Goal: Transaction & Acquisition: Subscribe to service/newsletter

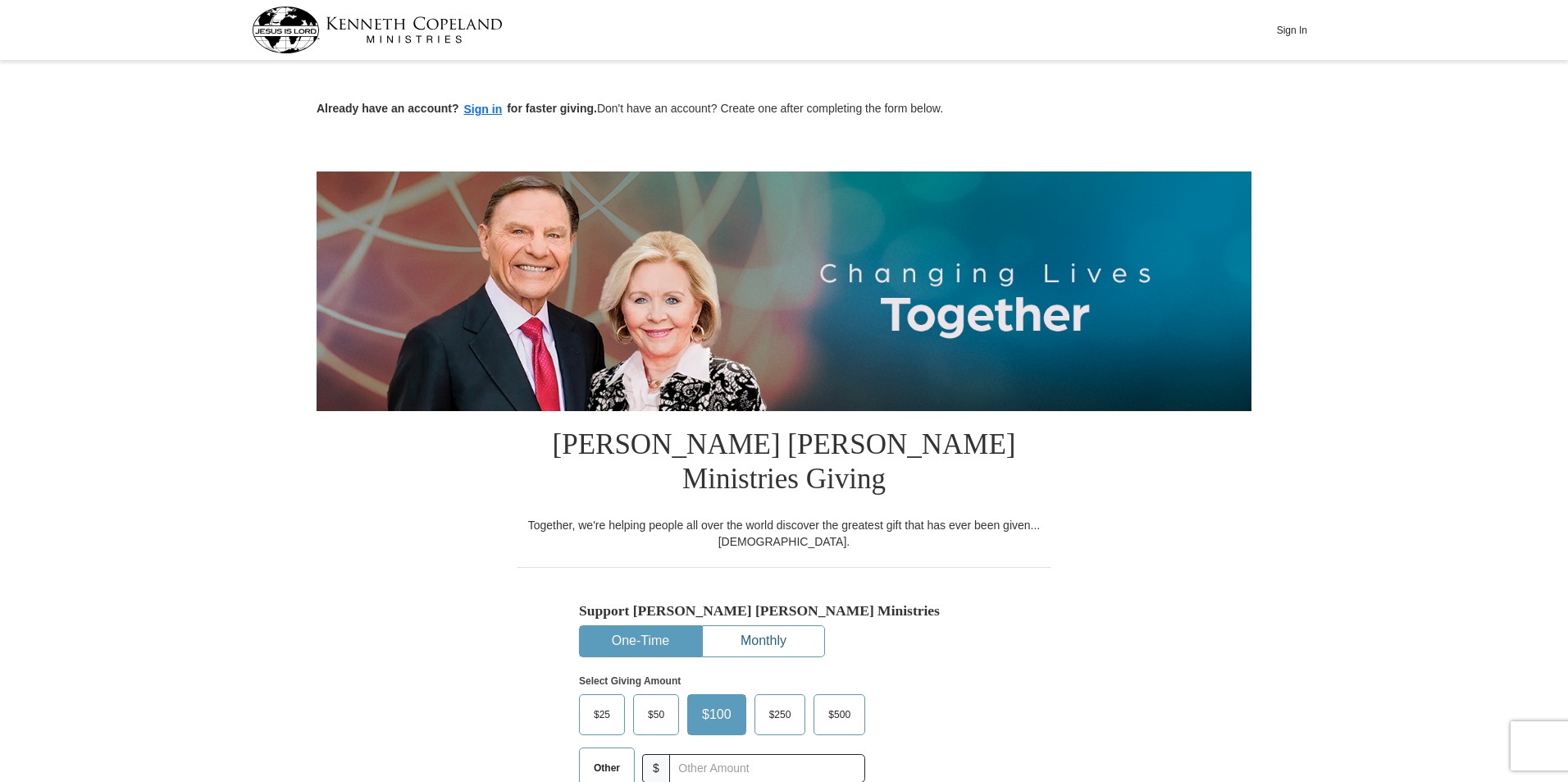
drag, startPoint x: 0, startPoint y: 0, endPoint x: 748, endPoint y: 597, distance: 957.0
click at [748, 626] on button "Monthly" at bounding box center [763, 641] width 121 height 31
drag, startPoint x: 613, startPoint y: 735, endPoint x: 619, endPoint y: 741, distance: 8.5
click at [618, 748] on label "Other" at bounding box center [598, 767] width 38 height 40
click at [0, 0] on input "Other" at bounding box center [0, 0] width 0 height 0
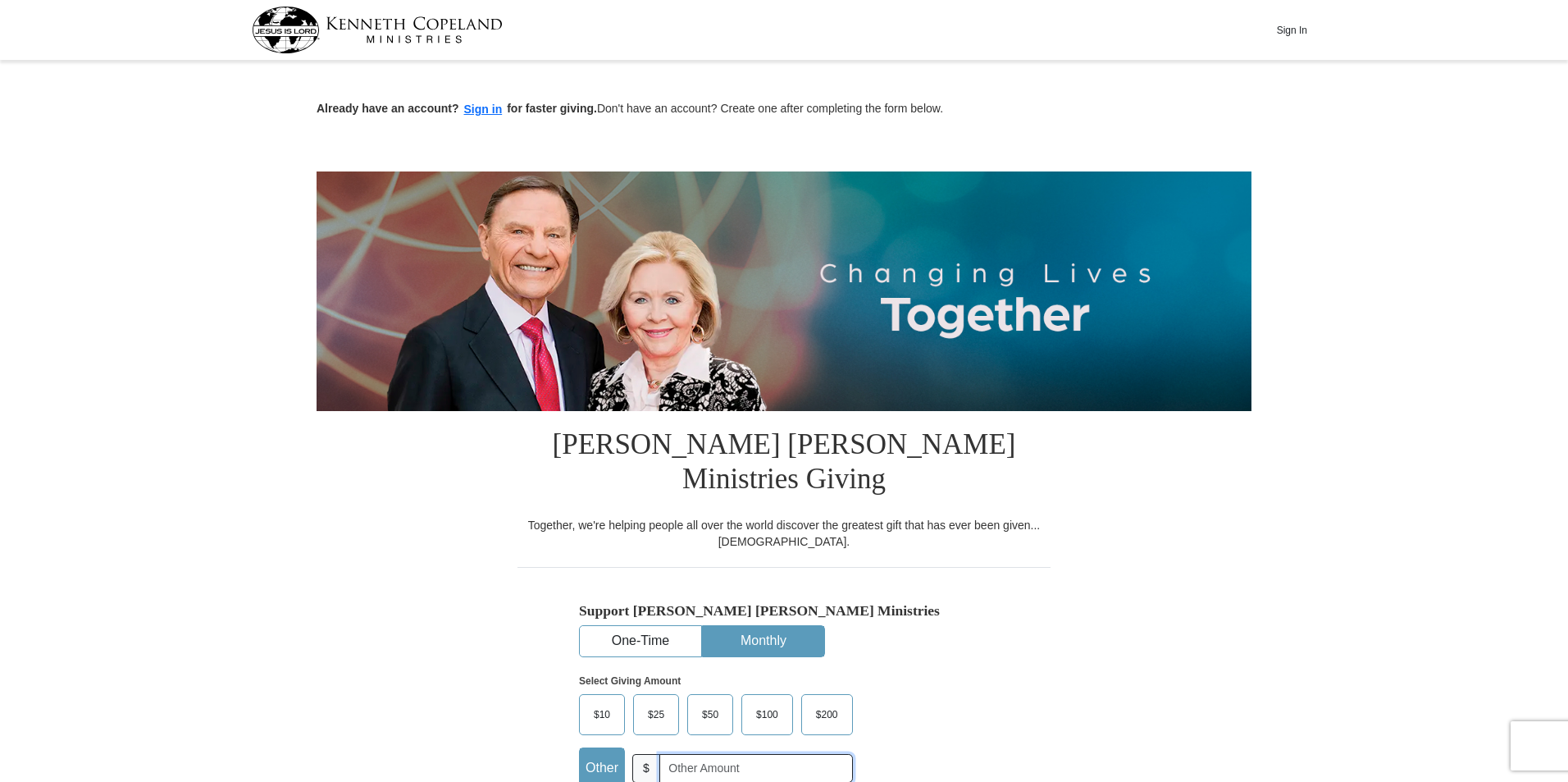
click at [671, 754] on input "text" at bounding box center [756, 768] width 193 height 29
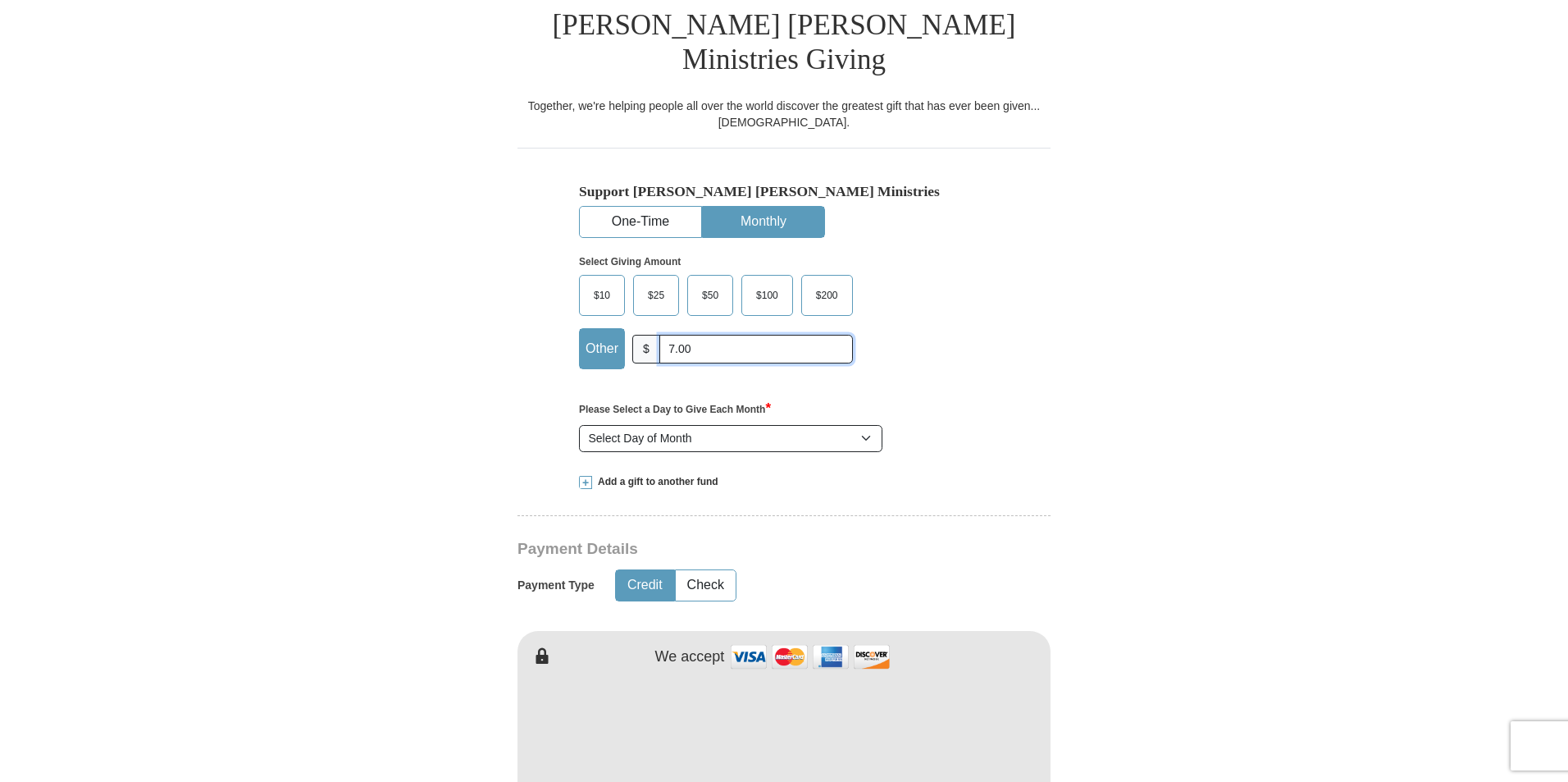
scroll to position [430, 0]
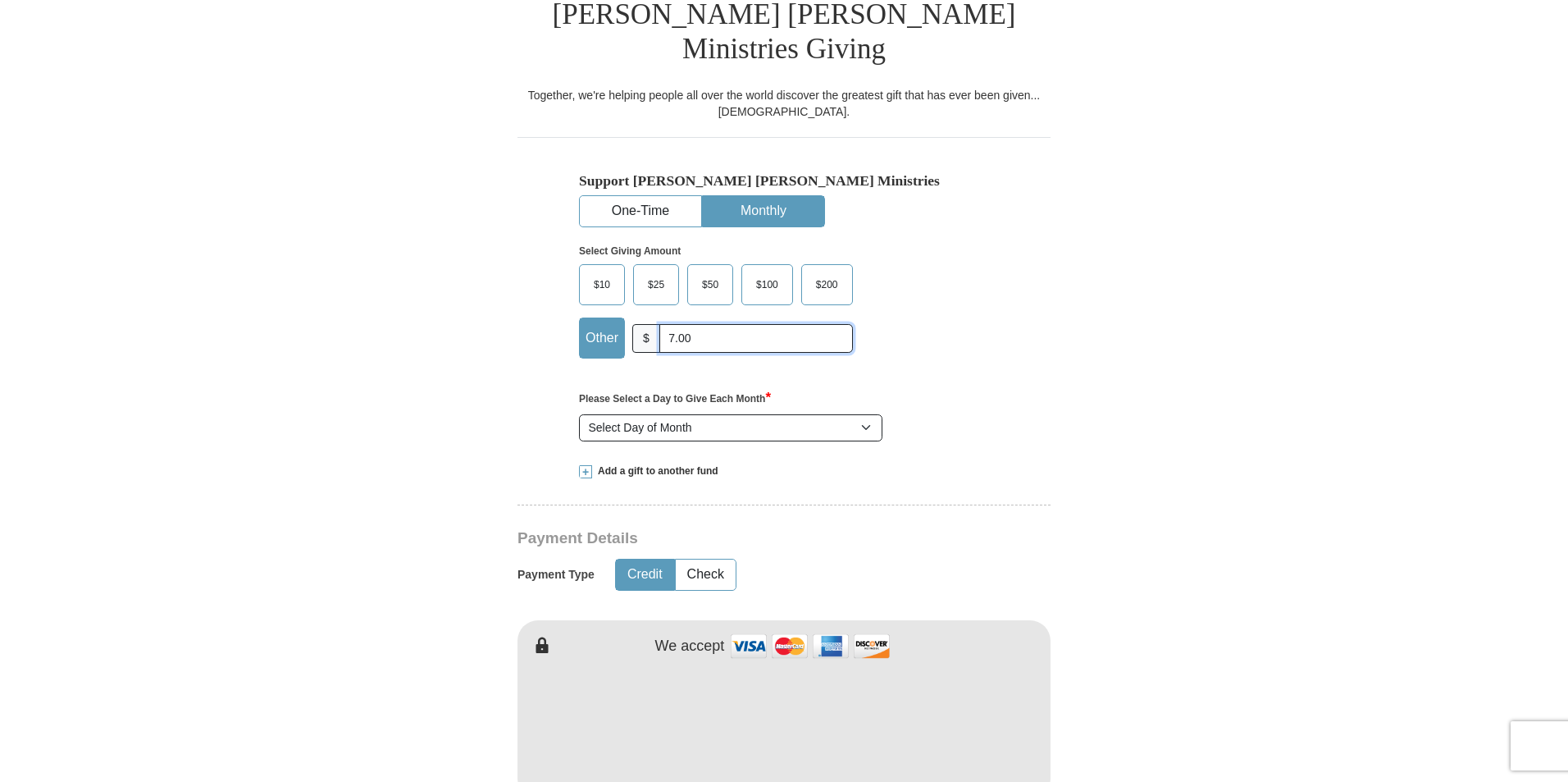
type input "7.00"
click at [871, 414] on select "Select Day of Month 1 2 3 4 5 6 7 8 9 10 11 12 13 14 15 16 17 18 19 20 21 22 23…" at bounding box center [730, 428] width 303 height 28
select select "2"
click at [579, 414] on select "Select Day of Month 1 2 3 4 5 6 7 8 9 10 11 12 13 14 15 16 17 18 19 20 21 22 23…" at bounding box center [730, 428] width 303 height 28
click at [748, 628] on img at bounding box center [810, 646] width 164 height 35
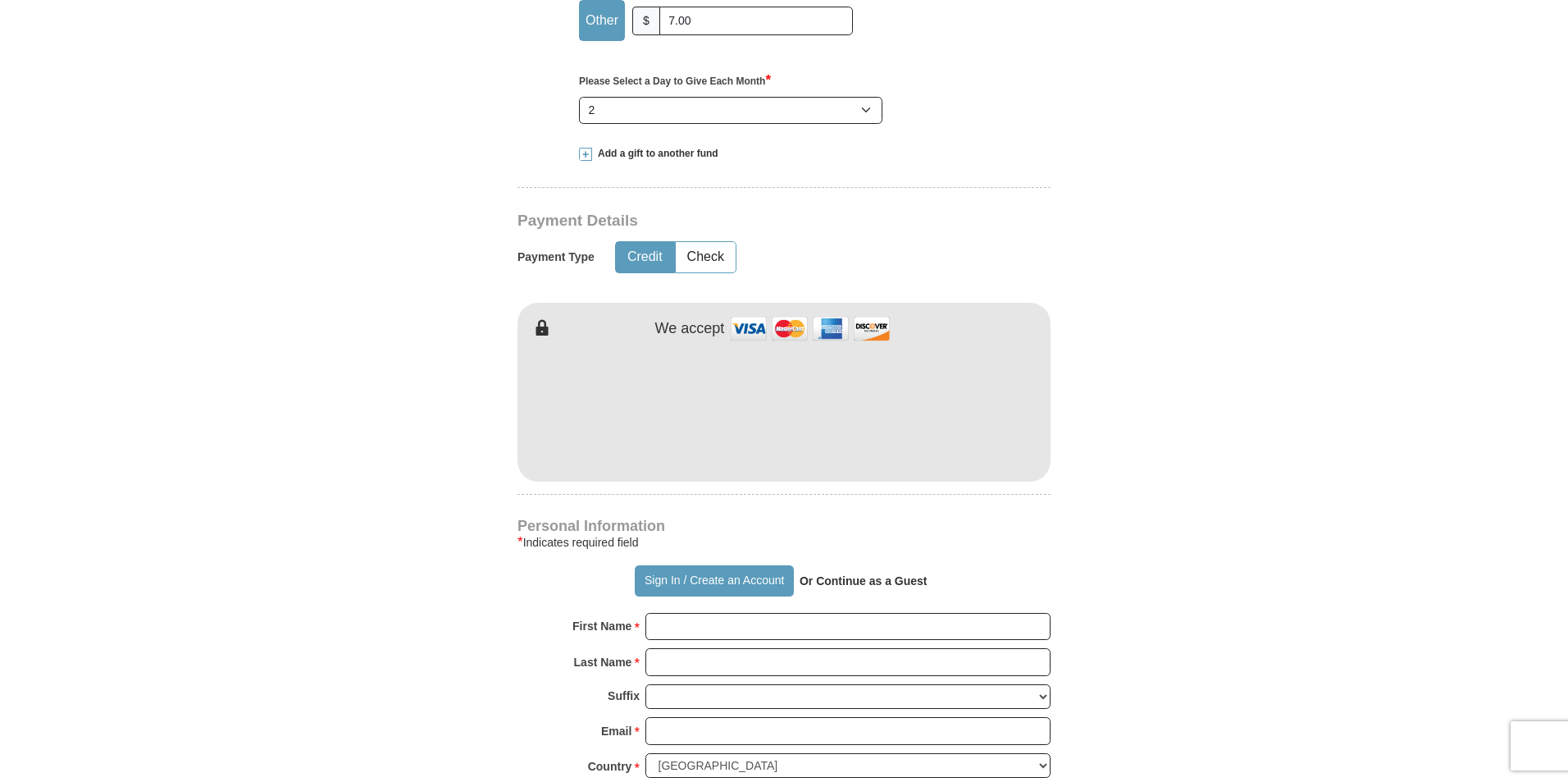
scroll to position [796, 0]
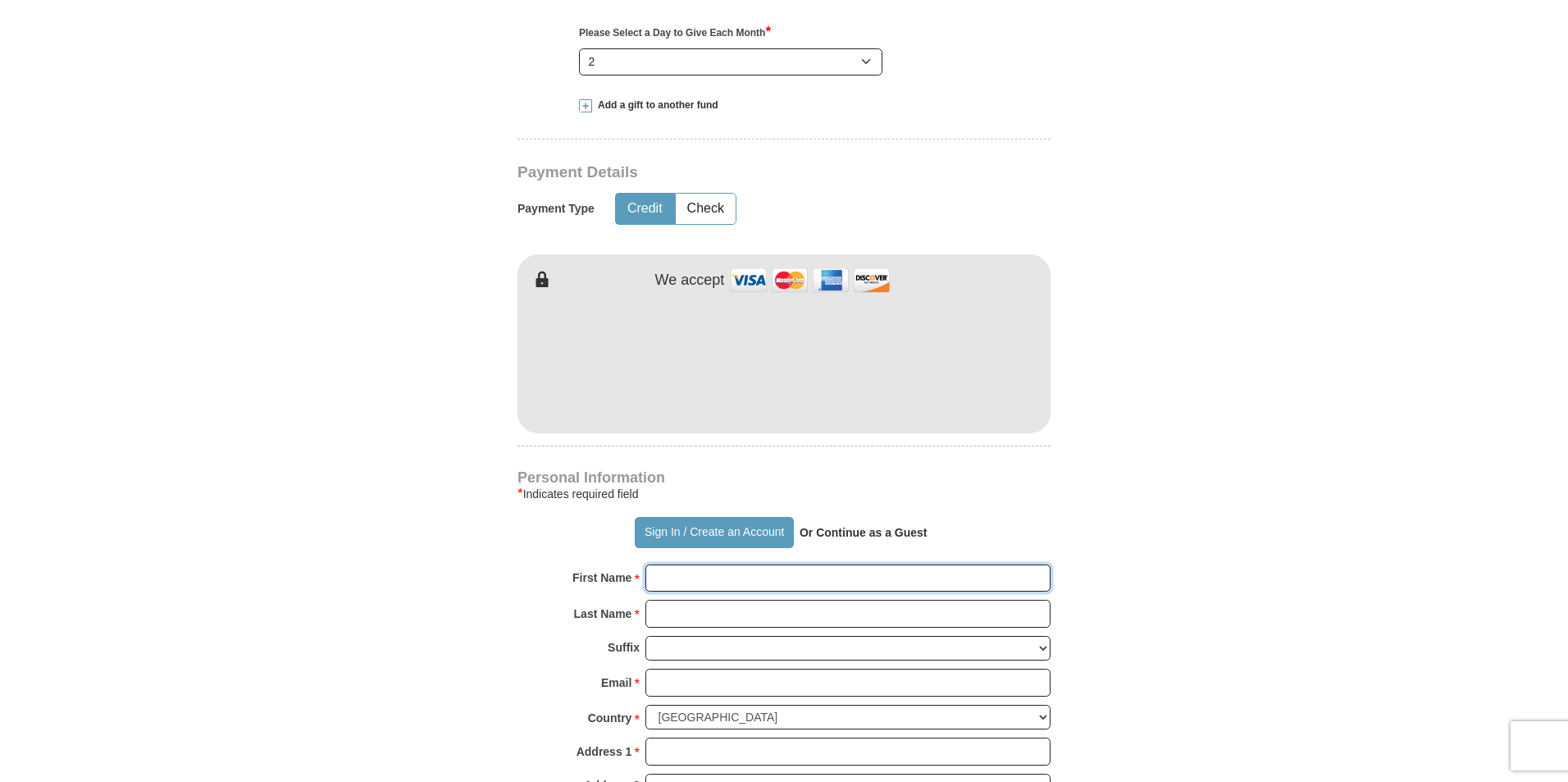
click at [921, 564] on input "First Name *" at bounding box center [848, 578] width 405 height 28
type input "[PERSON_NAME]"
click at [737, 600] on input "Last Name *" at bounding box center [848, 614] width 405 height 28
drag, startPoint x: 718, startPoint y: 588, endPoint x: 683, endPoint y: 638, distance: 61.0
click at [683, 638] on div "Personal Information * Indicates required field Sign In / Create an Account Or …" at bounding box center [784, 714] width 533 height 487
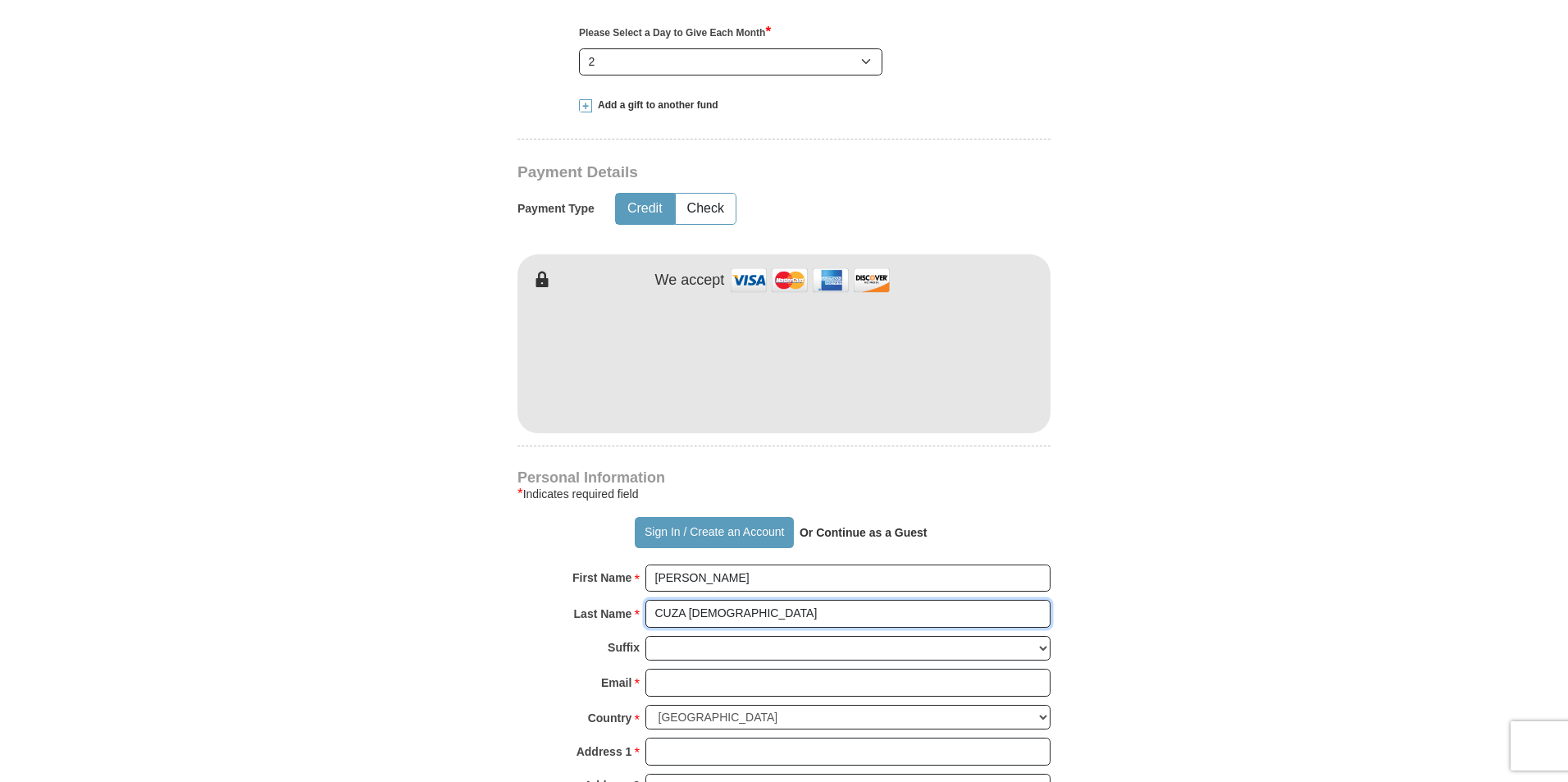
type input "CUZA [DEMOGRAPHIC_DATA]"
click at [683, 669] on input "Email *" at bounding box center [848, 683] width 405 height 28
click at [1116, 770] on form "Already have an account? Sign in for faster giving. Don't have an account? Crea…" at bounding box center [784, 371] width 935 height 2203
click at [712, 669] on input "belkisbell" at bounding box center [848, 683] width 405 height 28
type input "[EMAIL_ADDRESS][DOMAIN_NAME]"
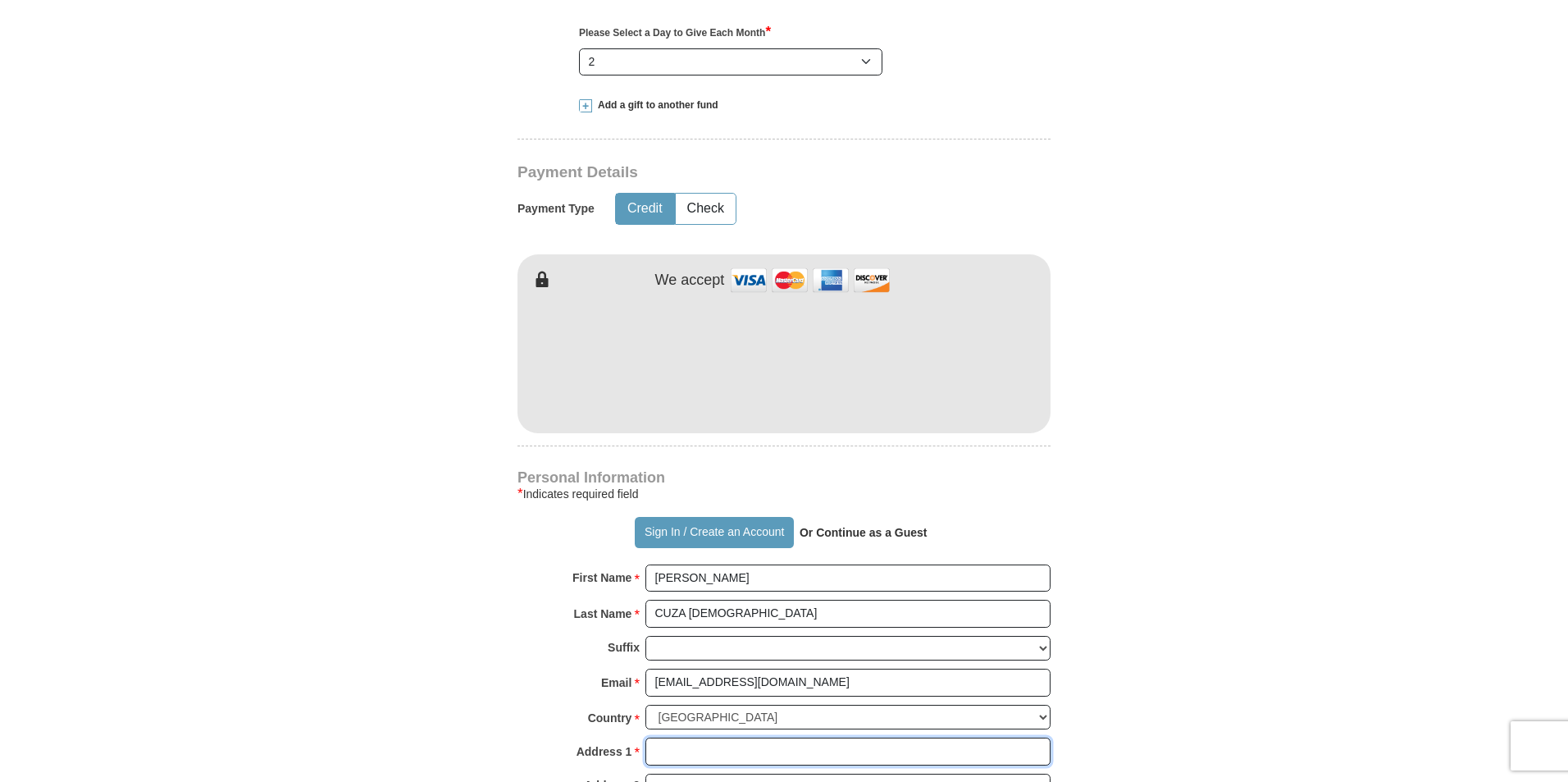
click at [679, 737] on input "Address 1 *" at bounding box center [848, 751] width 405 height 28
type input "[STREET_ADDRESS][PERSON_NAME]"
click at [648, 773] on input "Address 2" at bounding box center [848, 787] width 405 height 28
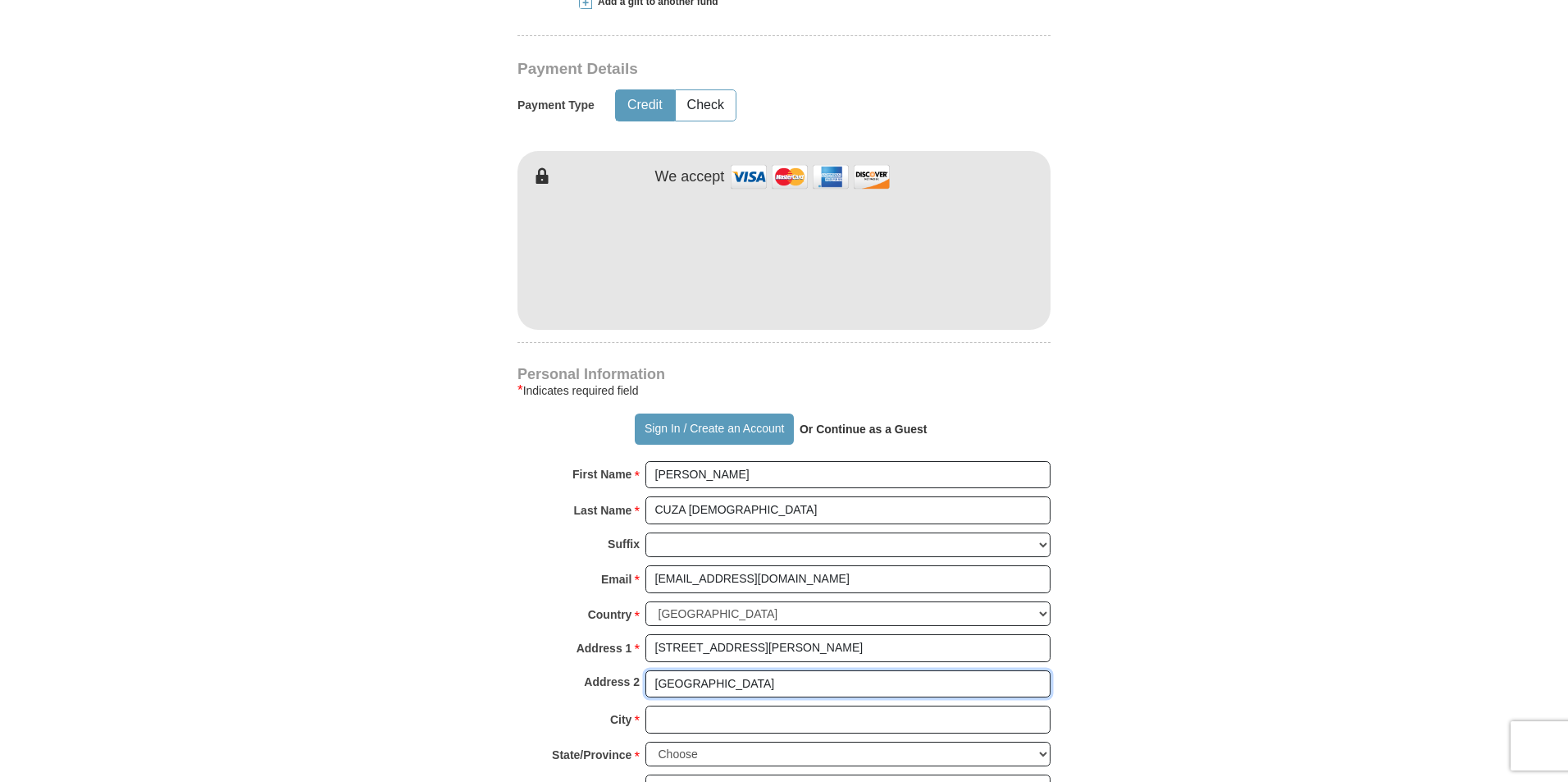
scroll to position [1062, 0]
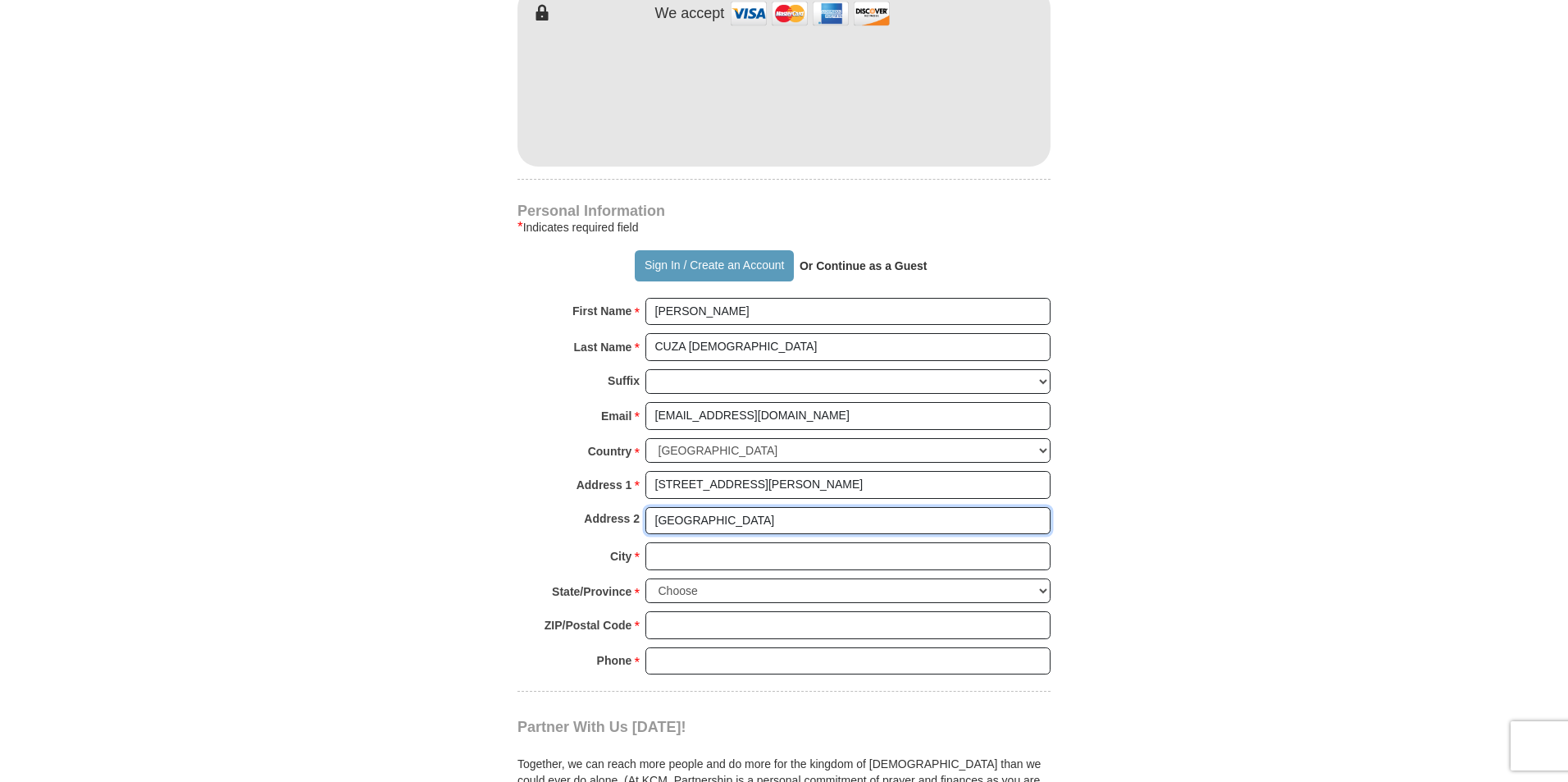
type input "[GEOGRAPHIC_DATA]"
click at [676, 542] on input "City *" at bounding box center [848, 556] width 405 height 28
type input "[GEOGRAPHIC_DATA]"
click at [730, 507] on input "[GEOGRAPHIC_DATA]" at bounding box center [848, 521] width 405 height 28
type input "F"
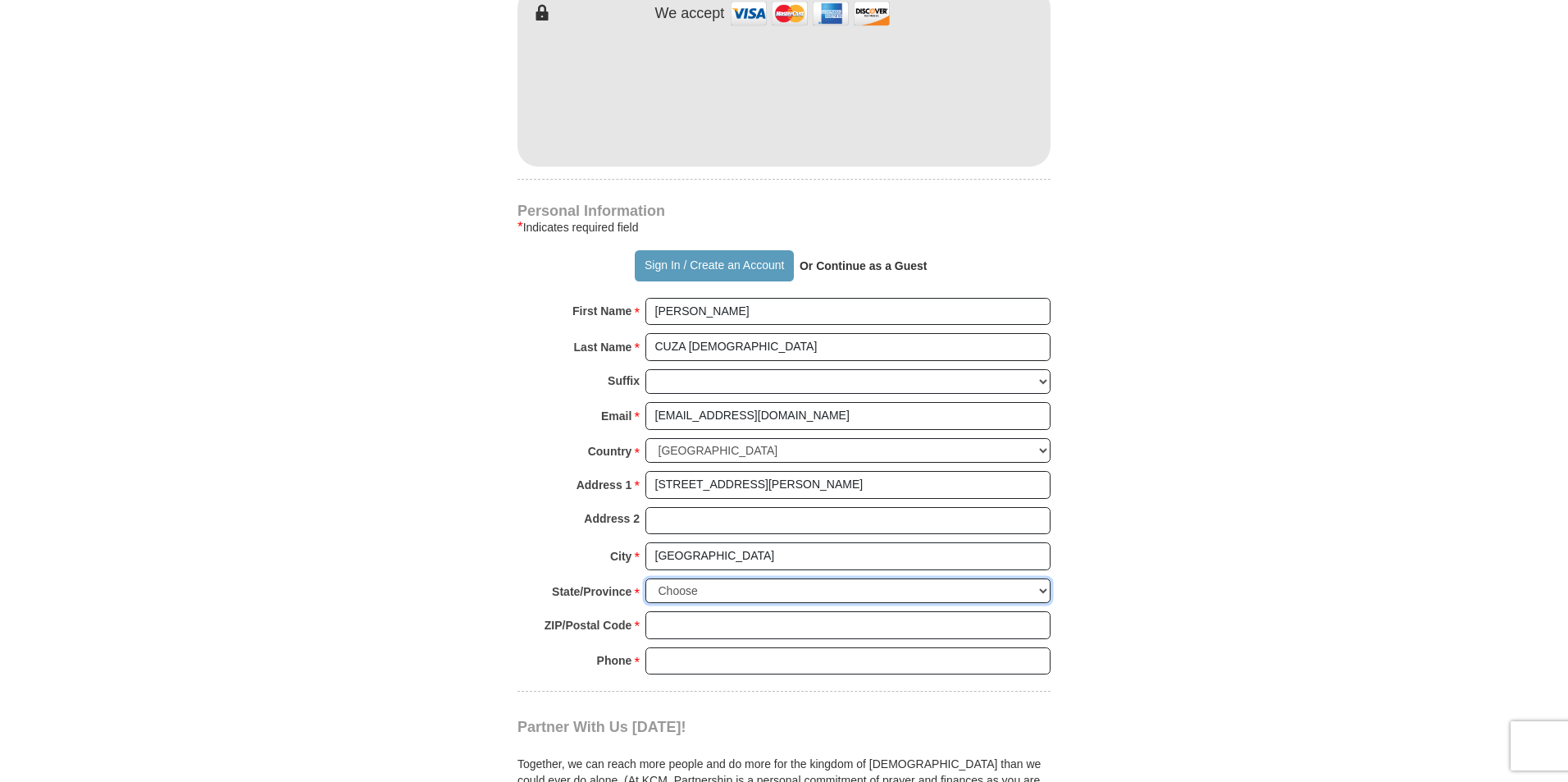
click at [1044, 578] on select "Choose [US_STATE] [US_STATE] [US_STATE] [US_STATE] [US_STATE] Armed Forces Amer…" at bounding box center [848, 590] width 405 height 25
select select "[GEOGRAPHIC_DATA]"
click at [646, 578] on select "Choose [US_STATE] [US_STATE] [US_STATE] [US_STATE] [US_STATE] Armed Forces Amer…" at bounding box center [848, 590] width 405 height 25
click at [918, 612] on input "ZIP/Postal Code *" at bounding box center [848, 626] width 405 height 28
drag, startPoint x: 918, startPoint y: 593, endPoint x: 859, endPoint y: 590, distance: 59.1
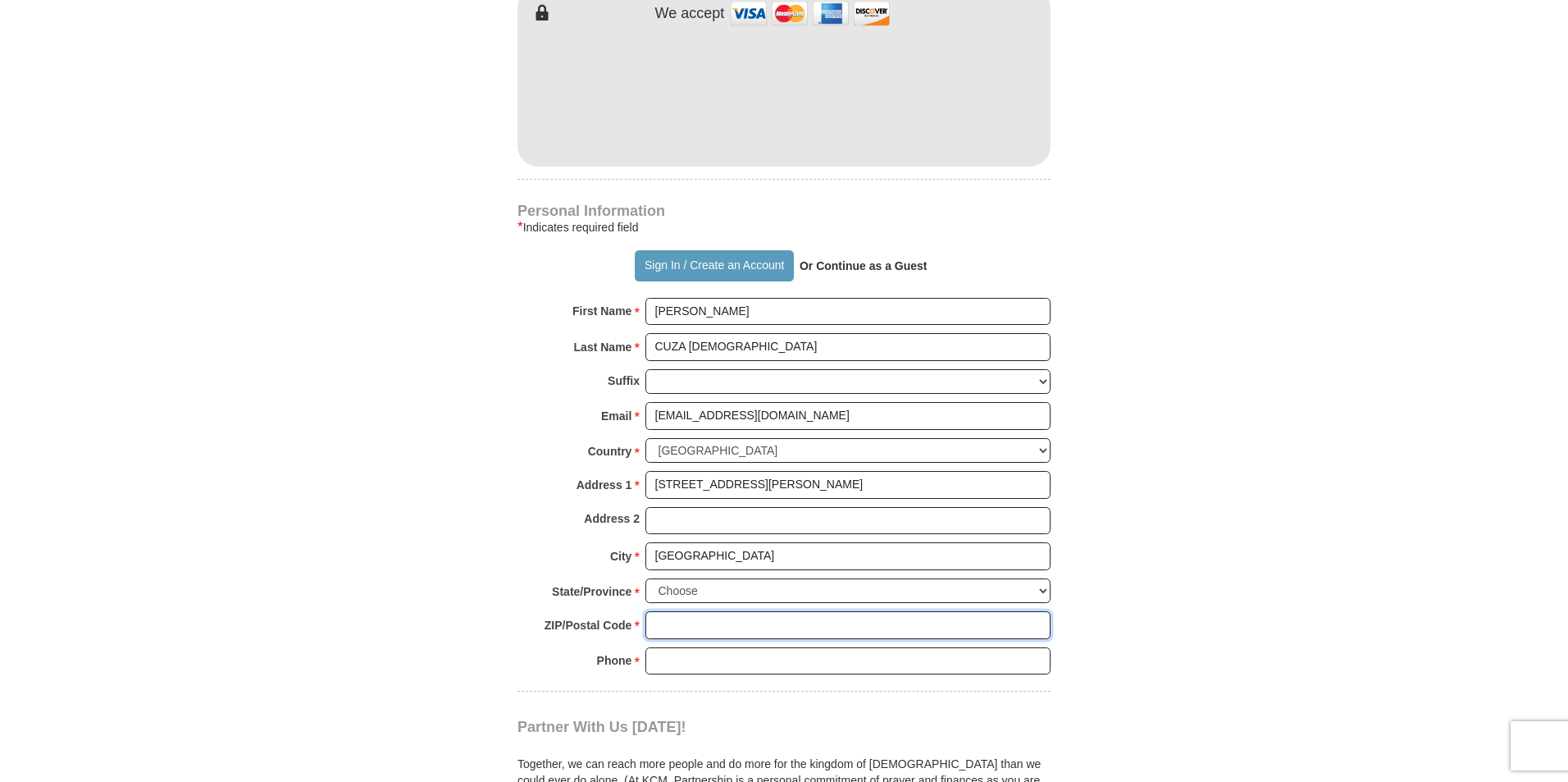
click at [859, 612] on input "ZIP/Postal Code *" at bounding box center [848, 626] width 405 height 28
type input "76107"
click at [731, 648] on input "Phone * *" at bounding box center [848, 662] width 405 height 28
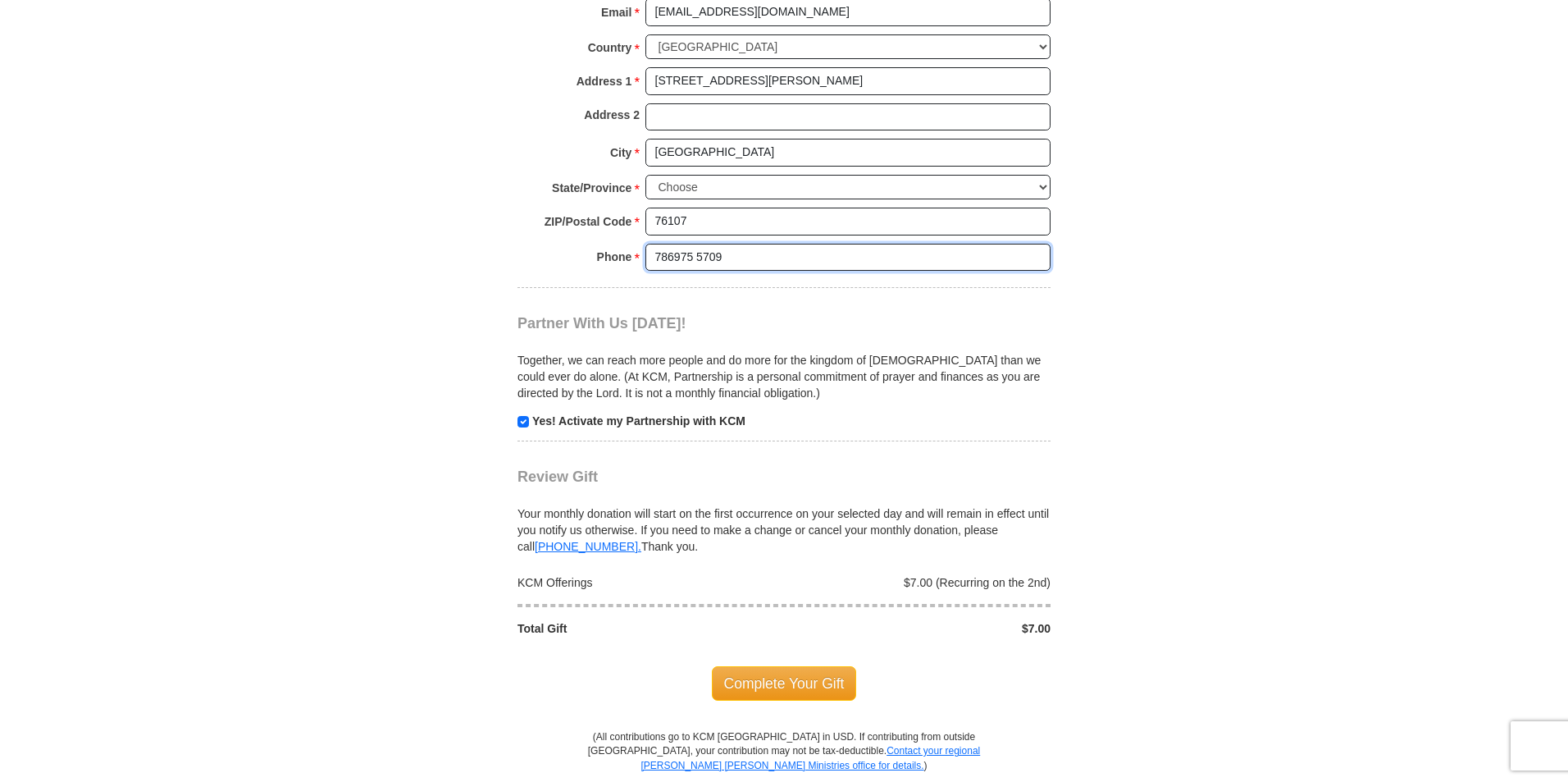
scroll to position [1466, 0]
type input "786975 5709"
drag, startPoint x: 828, startPoint y: 637, endPoint x: 808, endPoint y: 648, distance: 22.8
click at [810, 665] on span "Complete Your Gift" at bounding box center [784, 682] width 145 height 34
